Goal: Task Accomplishment & Management: Complete application form

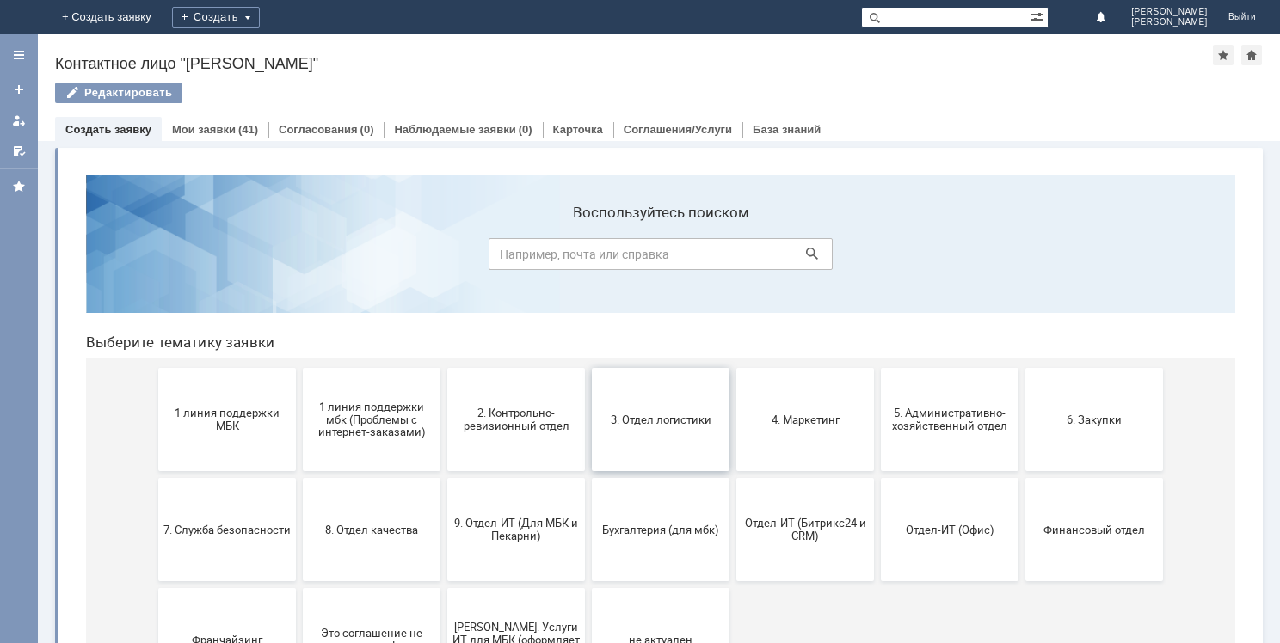
click at [652, 401] on button "3. Отдел логистики" at bounding box center [661, 419] width 138 height 103
click at [823, 409] on button "4. Маркетинг" at bounding box center [805, 419] width 138 height 103
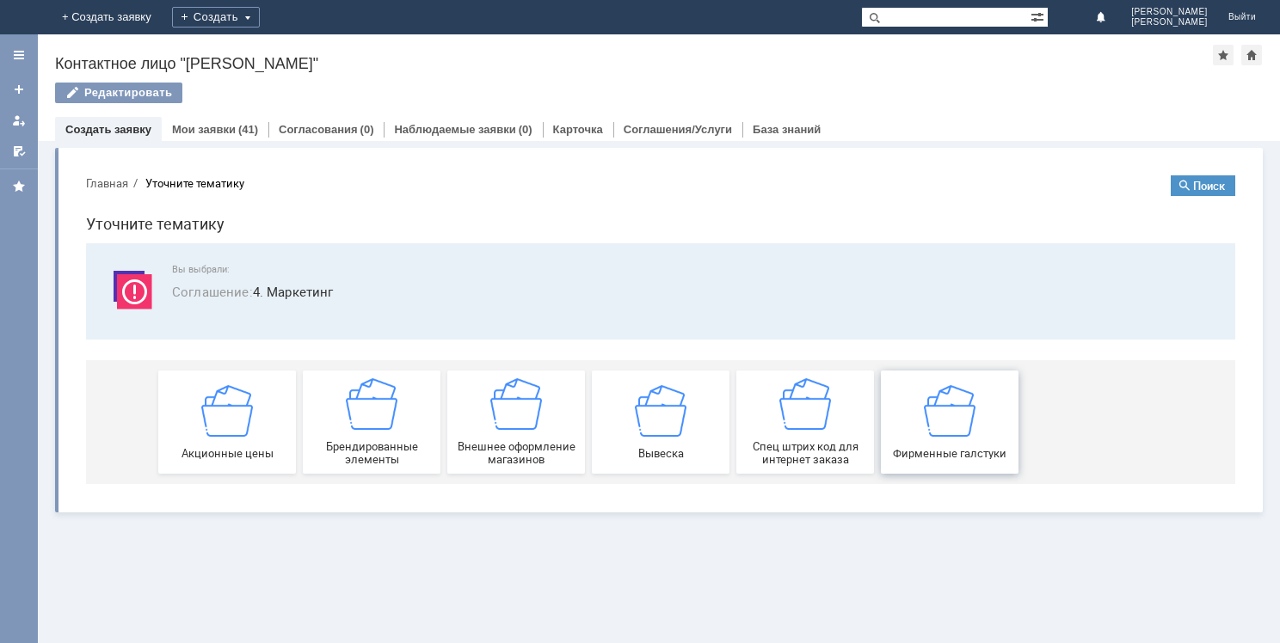
click at [964, 409] on img at bounding box center [950, 410] width 52 height 52
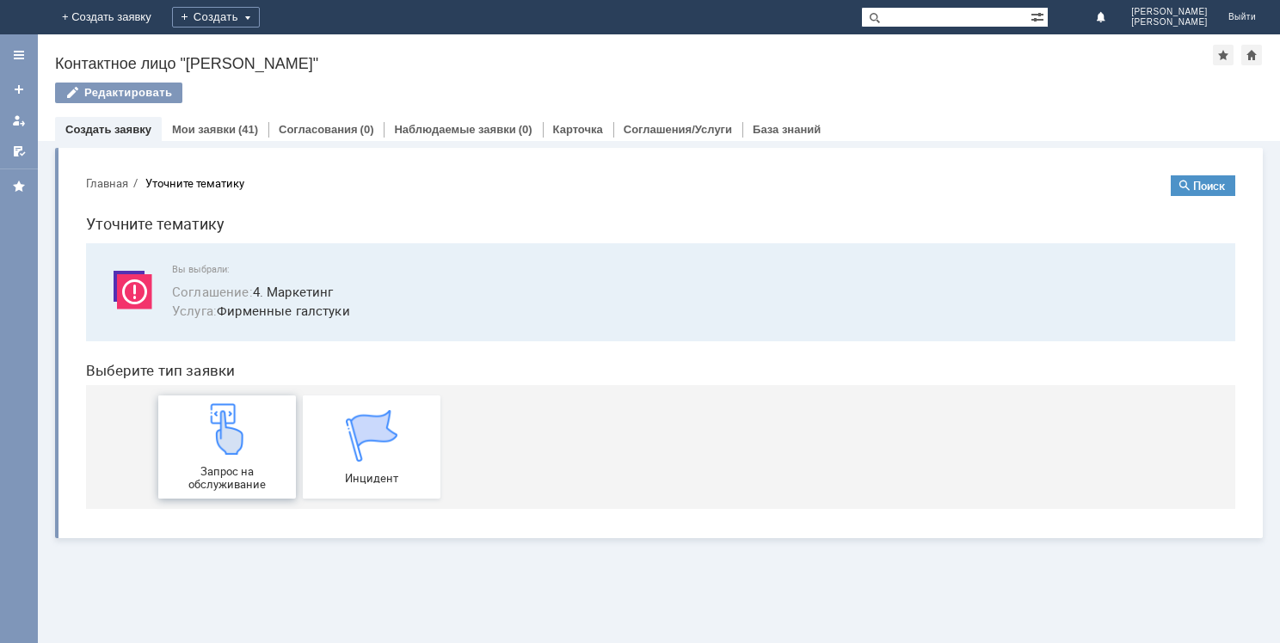
click at [263, 419] on div "Запрос на обслуживание" at bounding box center [226, 447] width 127 height 88
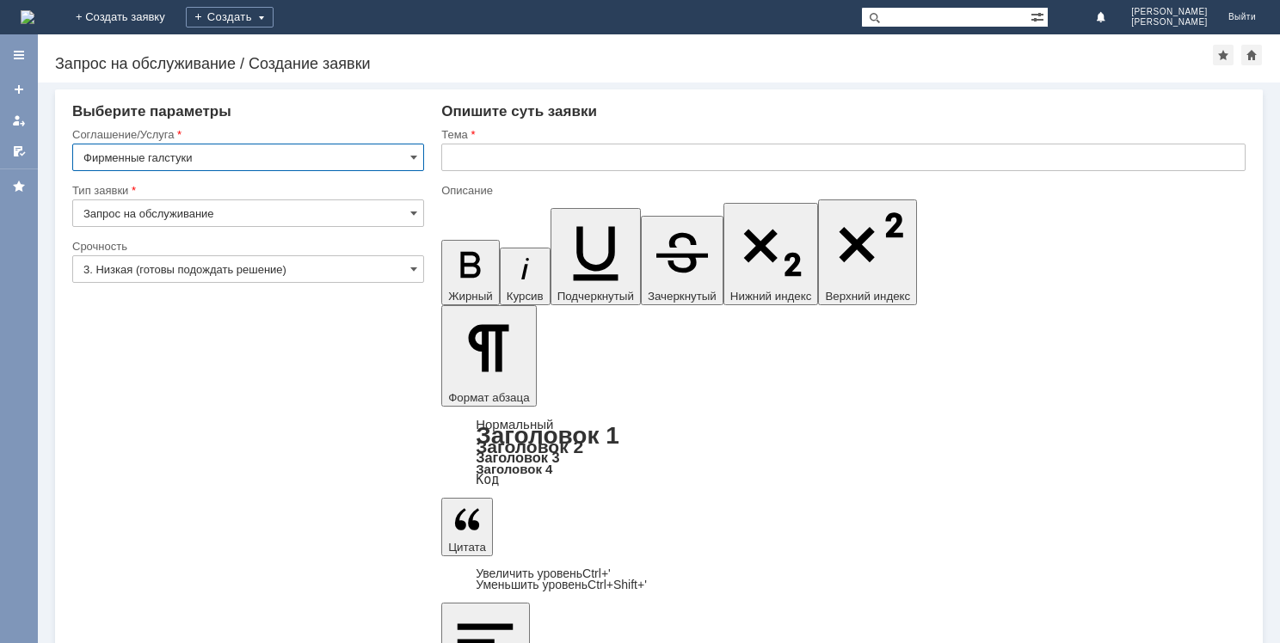
click at [299, 273] on input "3. Низкая (готовы подождать решение)" at bounding box center [248, 269] width 352 height 28
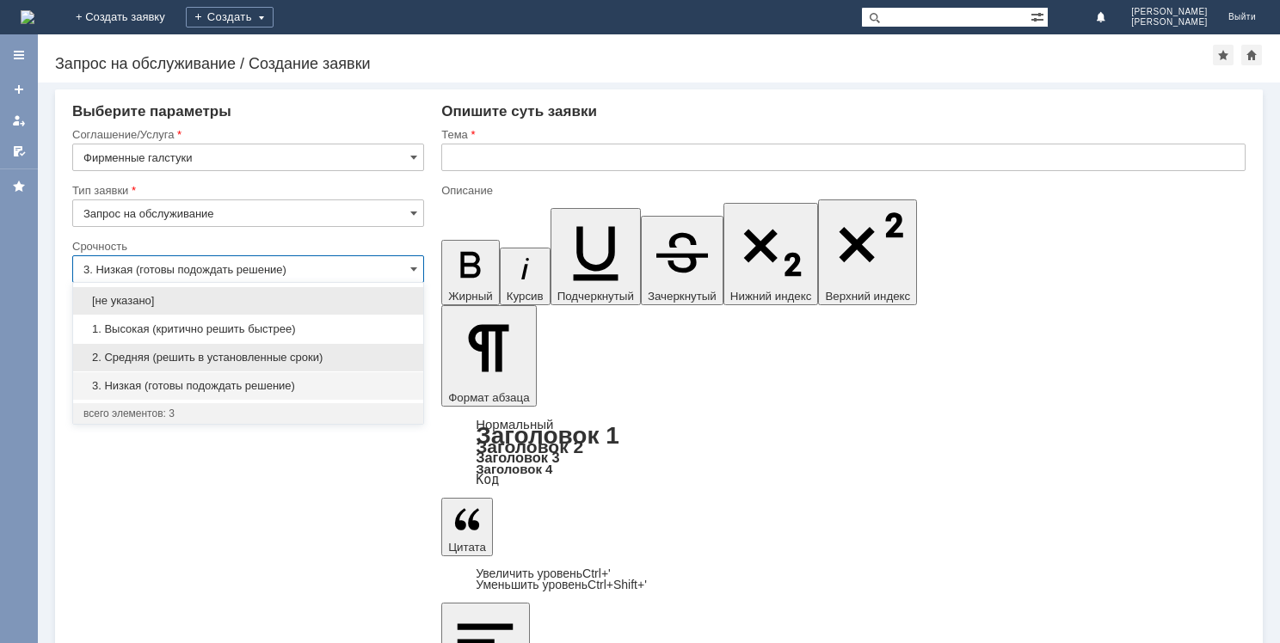
click at [294, 348] on div "2. Средняя (решить в установленные сроки)" at bounding box center [248, 358] width 350 height 28
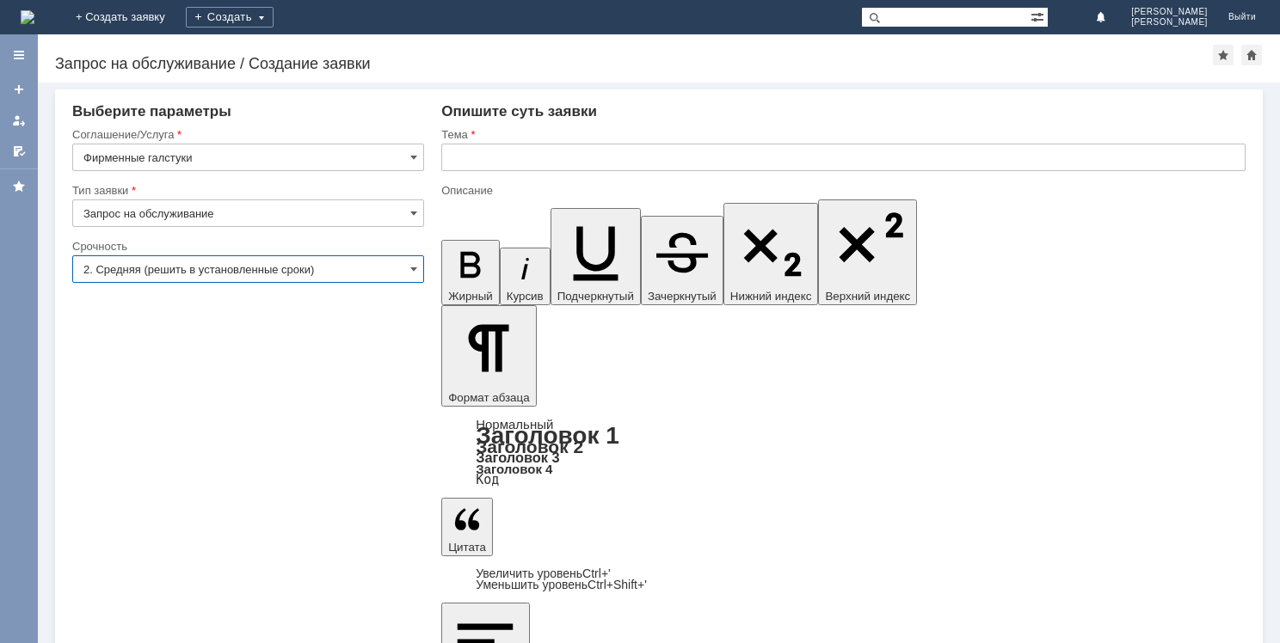
type input "2. Средняя (решить в установленные сроки)"
click at [526, 159] on input "text" at bounding box center [843, 158] width 804 height 28
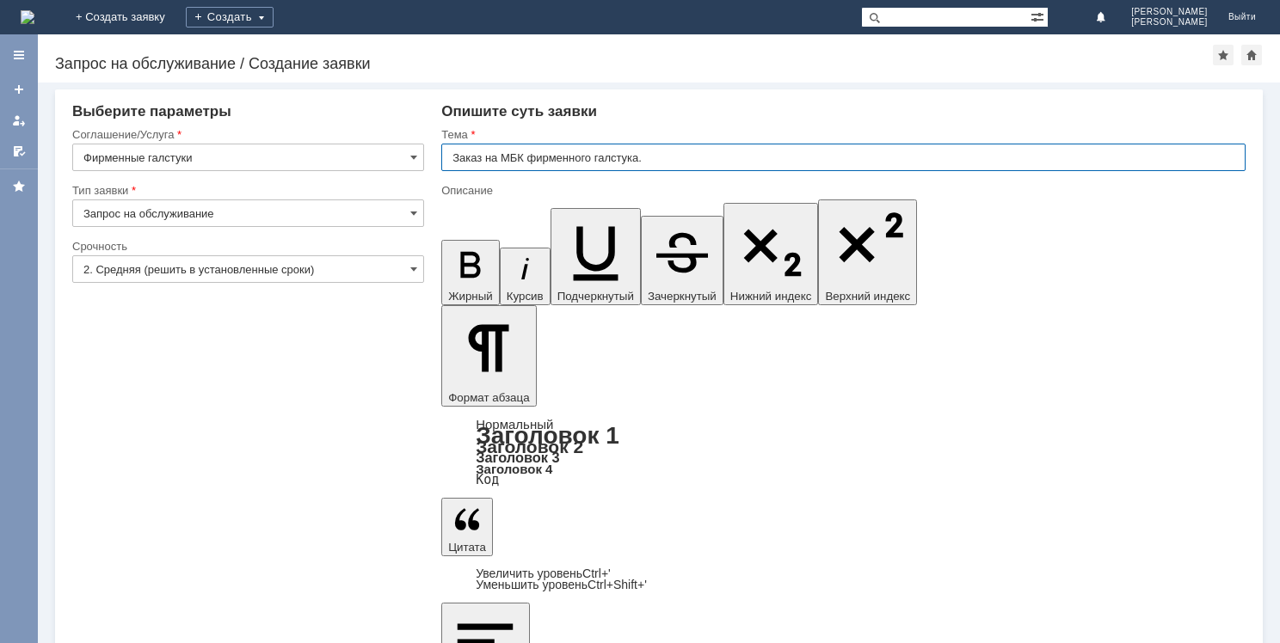
type input "Заказ на МБК фирменного галстука."
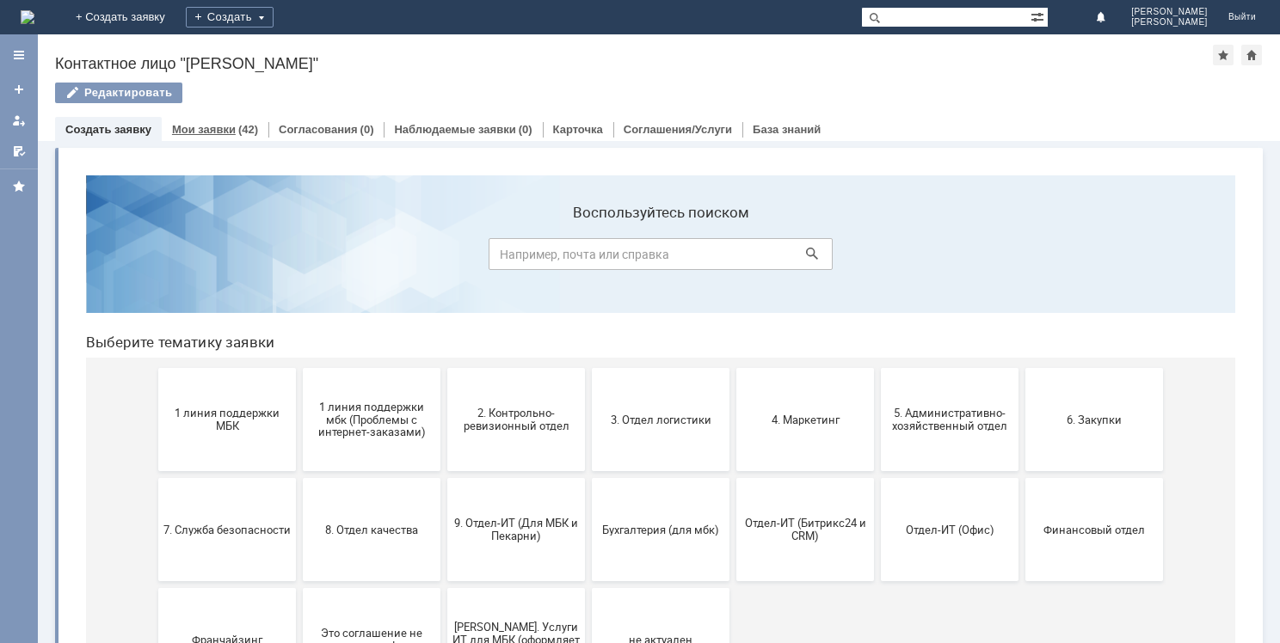
click at [227, 121] on div "Мои заявки (42)" at bounding box center [215, 129] width 107 height 25
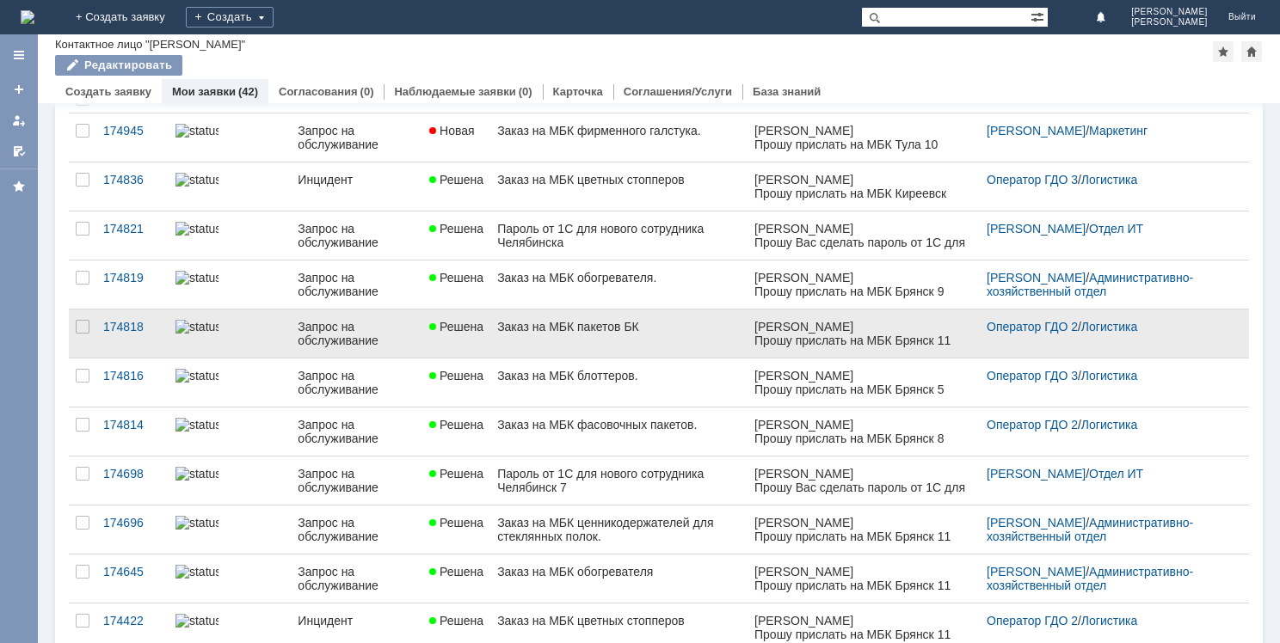
scroll to position [172, 0]
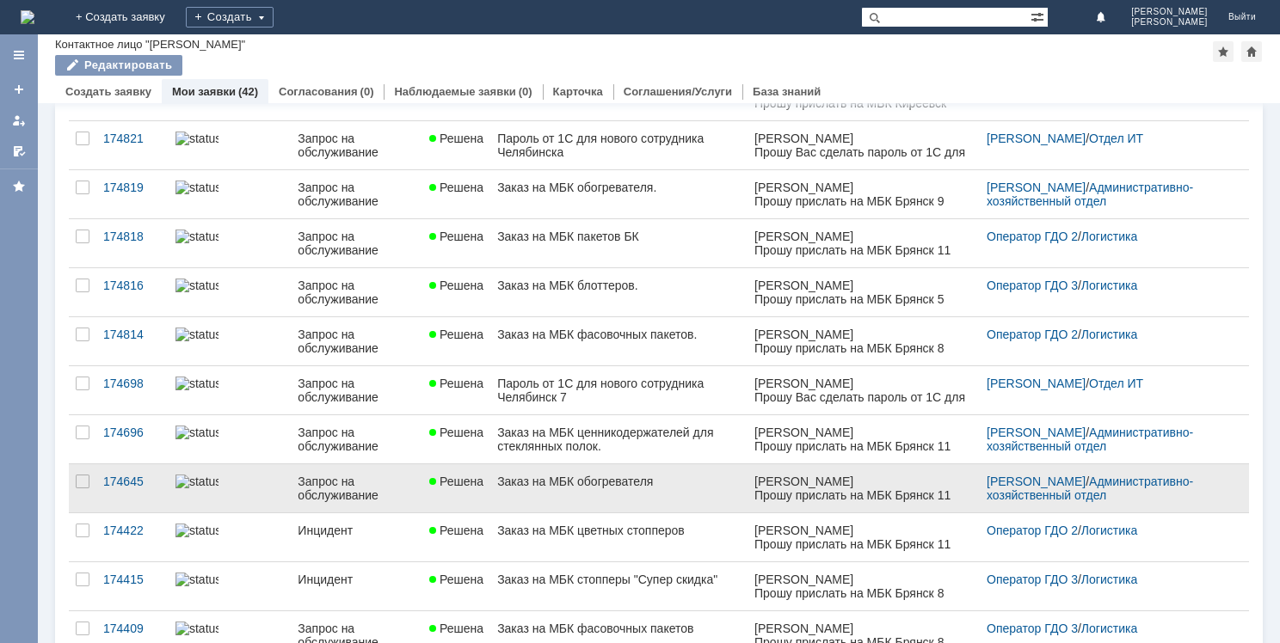
click at [645, 489] on link "Заказ на МБК обогревателя" at bounding box center [618, 488] width 257 height 48
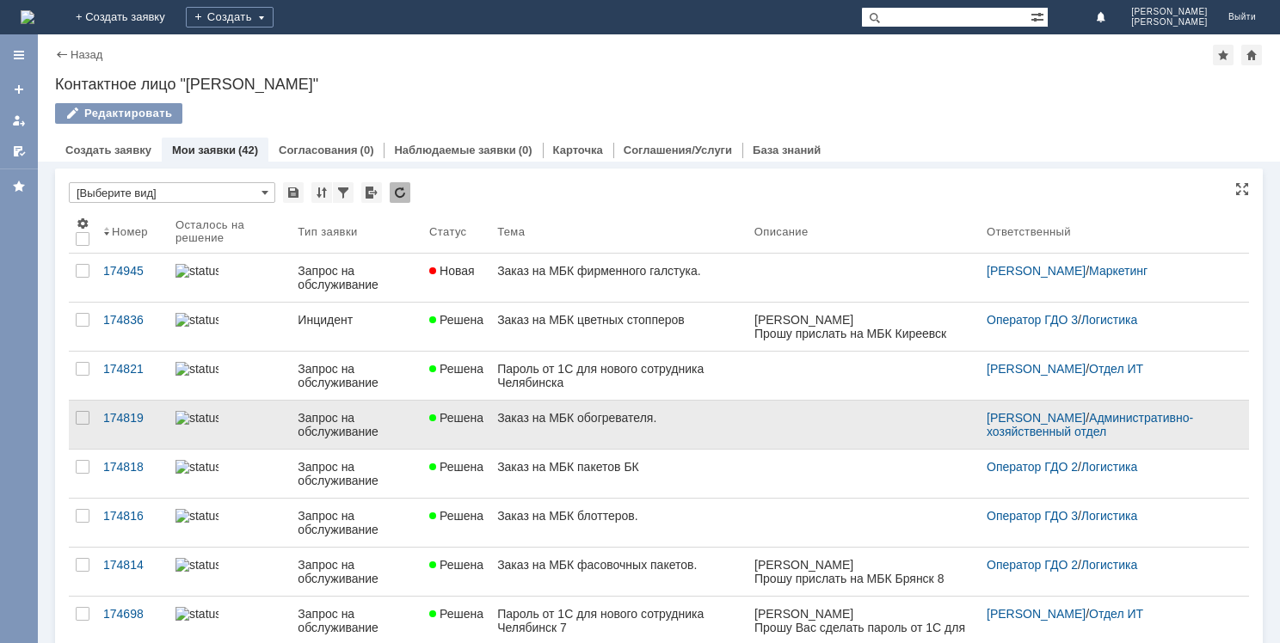
click at [651, 420] on div "Заказ на МБК обогревателя." at bounding box center [618, 418] width 243 height 14
